Goal: Browse casually

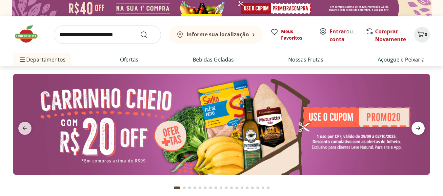
click at [419, 123] on span "next" at bounding box center [417, 128] width 13 height 13
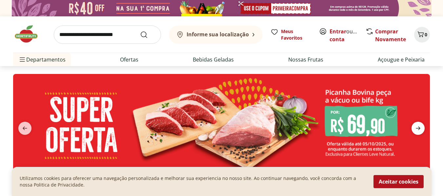
click at [419, 123] on span "next" at bounding box center [417, 128] width 13 height 13
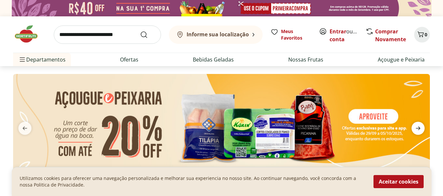
click at [419, 123] on span "next" at bounding box center [417, 128] width 13 height 13
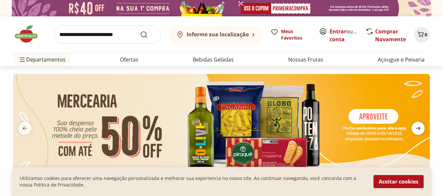
click at [419, 123] on span "next" at bounding box center [417, 128] width 13 height 13
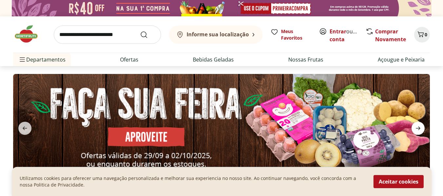
scroll to position [33, 0]
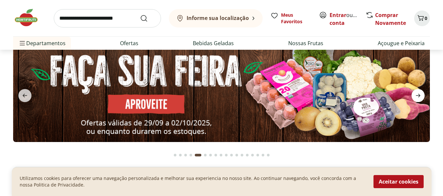
click at [412, 94] on span "next" at bounding box center [417, 95] width 13 height 13
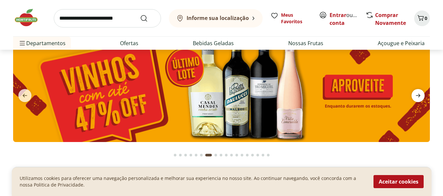
click at [414, 94] on span "next" at bounding box center [417, 95] width 13 height 13
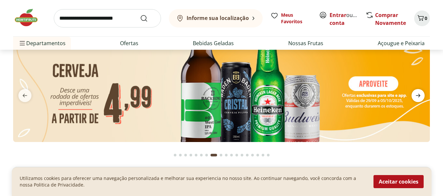
click at [414, 94] on span "next" at bounding box center [417, 95] width 13 height 13
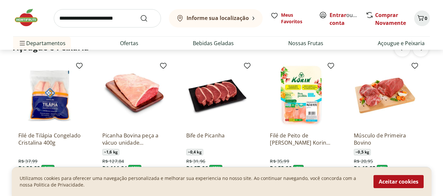
scroll to position [712, 0]
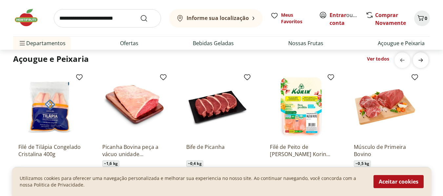
click at [421, 64] on icon "next" at bounding box center [421, 60] width 8 height 8
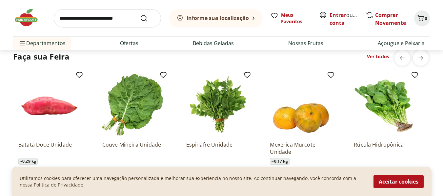
scroll to position [483, 0]
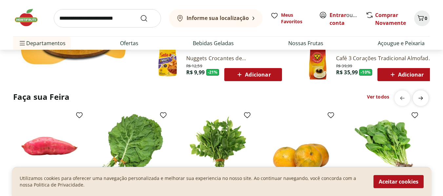
click at [426, 94] on span "next" at bounding box center [420, 98] width 13 height 13
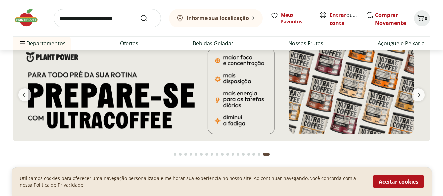
scroll to position [0, 0]
